Goal: Check status: Check status

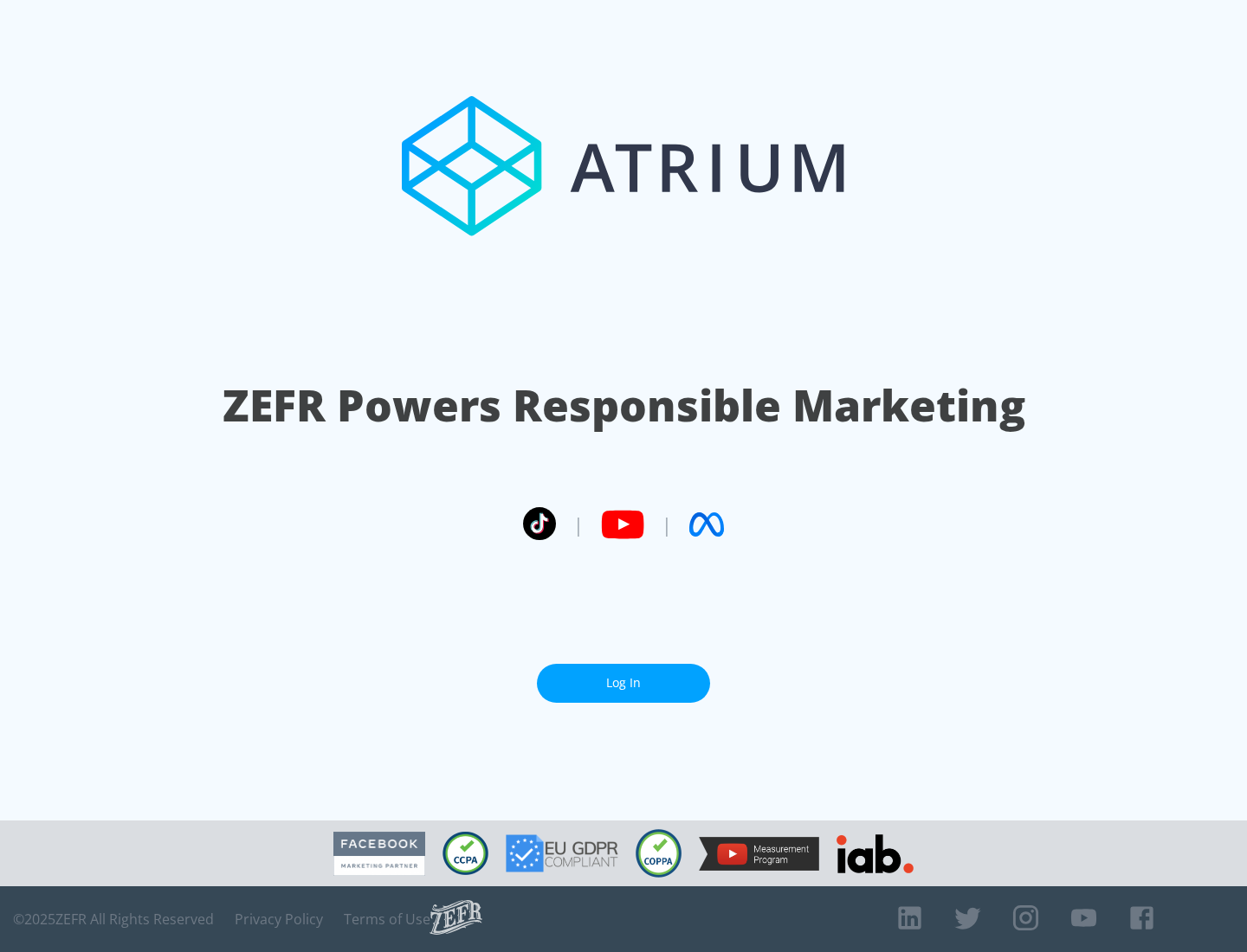
click at [624, 683] on link "Log In" at bounding box center [623, 683] width 173 height 39
